Goal: Ask a question

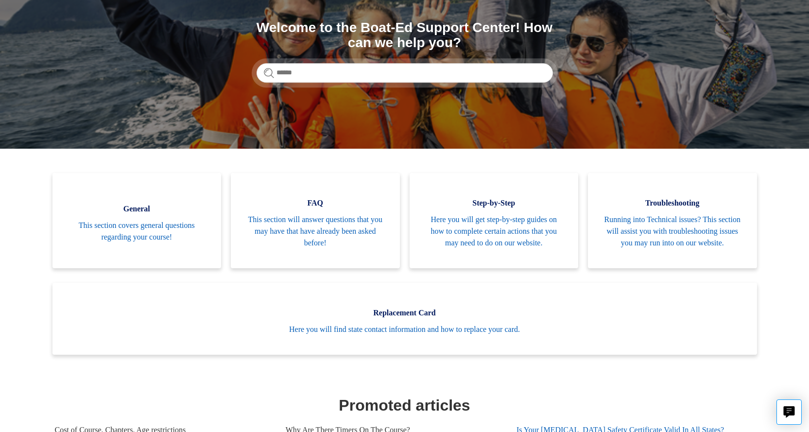
scroll to position [146, 0]
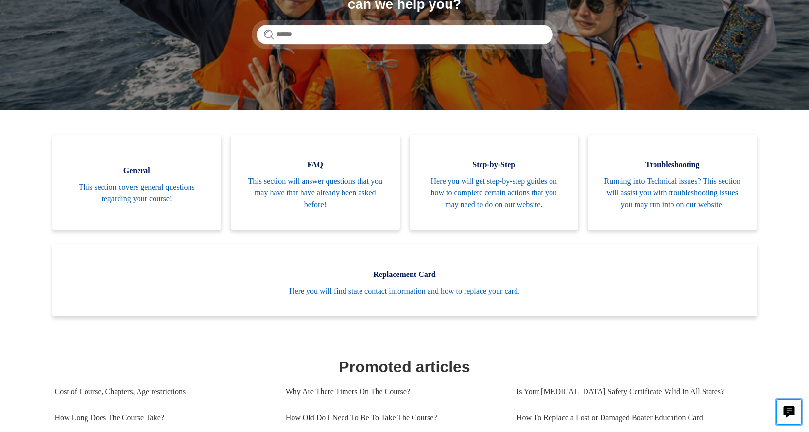
click at [792, 405] on button "Live chat" at bounding box center [788, 411] width 25 height 25
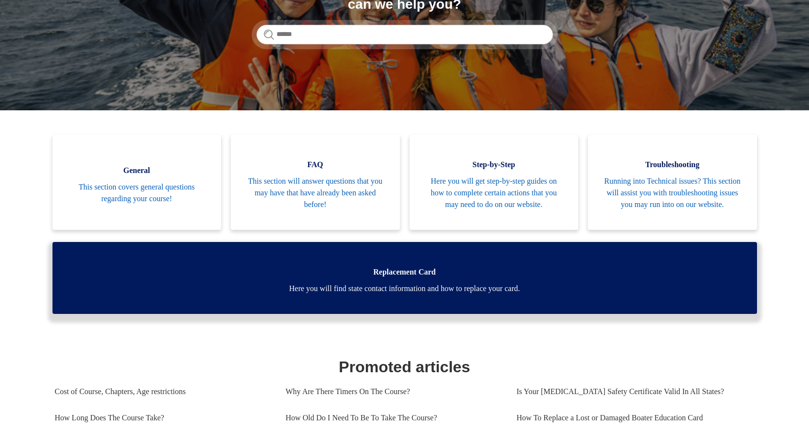
scroll to position [0, 0]
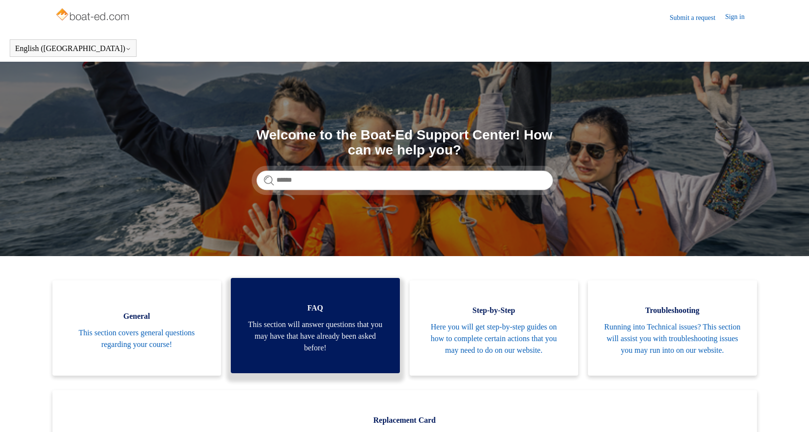
click at [325, 338] on span "This section will answer questions that you may have that have already been ask…" at bounding box center [315, 336] width 140 height 35
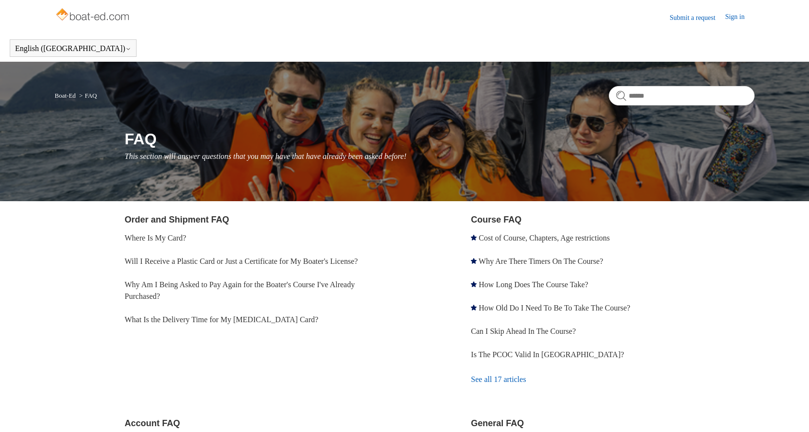
click at [736, 23] on header "Submit a request Sign in" at bounding box center [405, 17] width 700 height 34
click at [733, 17] on link "Sign in" at bounding box center [739, 18] width 29 height 12
click at [597, 397] on body "Skip to main content Submit a request Sign in English (US) Español Français Boa…" at bounding box center [404, 341] width 809 height 683
